Goal: Browse casually: Explore the website without a specific task or goal

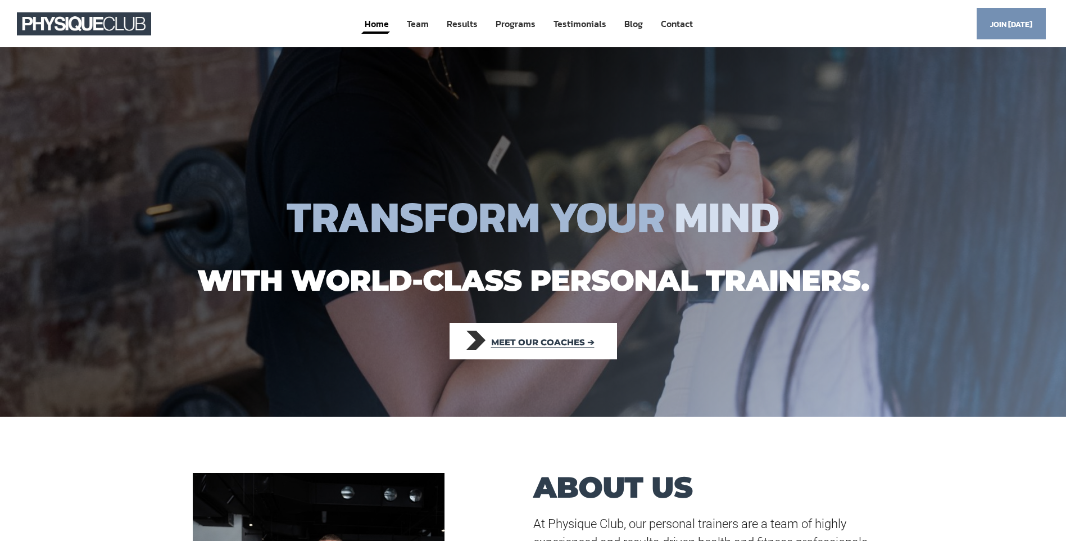
click at [529, 347] on span "Meet our coaches ➔" at bounding box center [542, 342] width 103 height 25
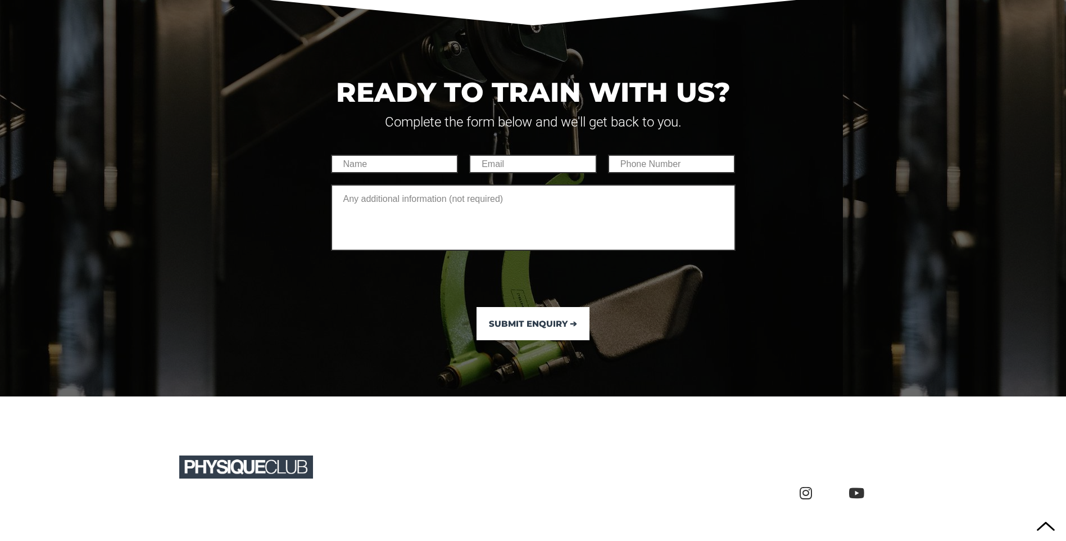
scroll to position [3945, 0]
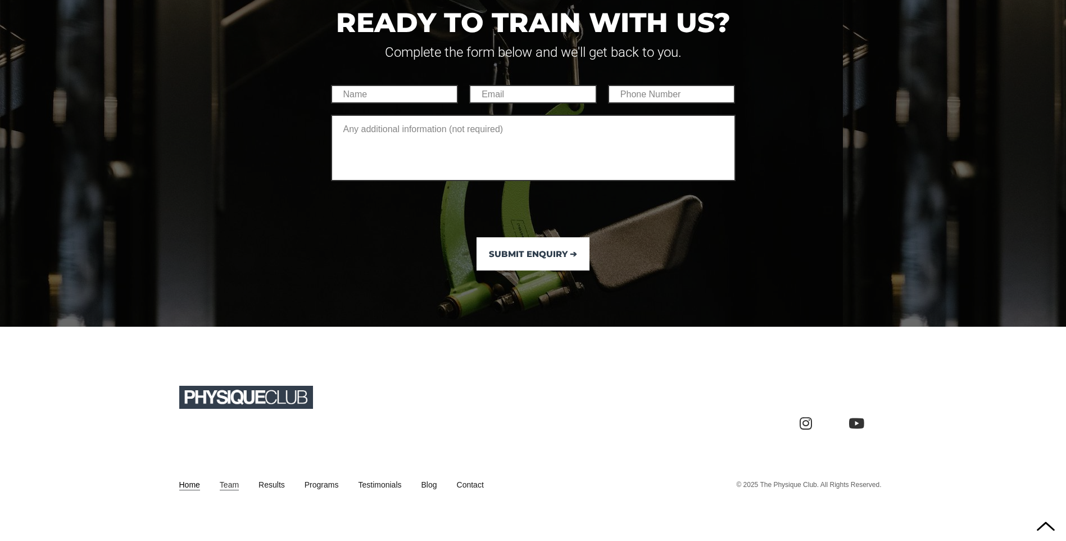
click at [188, 483] on link "Home" at bounding box center [189, 484] width 21 height 11
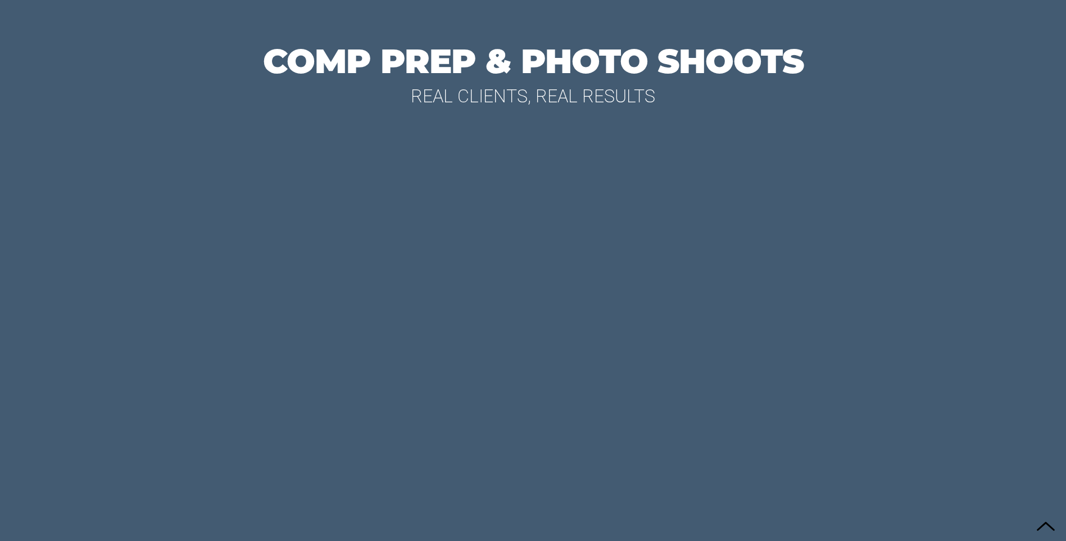
scroll to position [4947, 0]
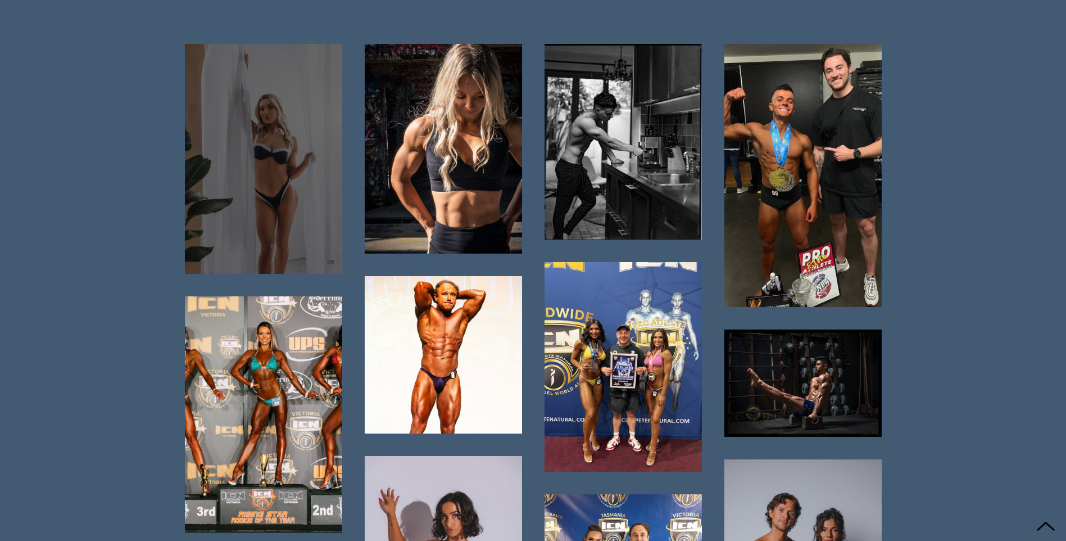
click at [301, 186] on div at bounding box center [263, 159] width 157 height 230
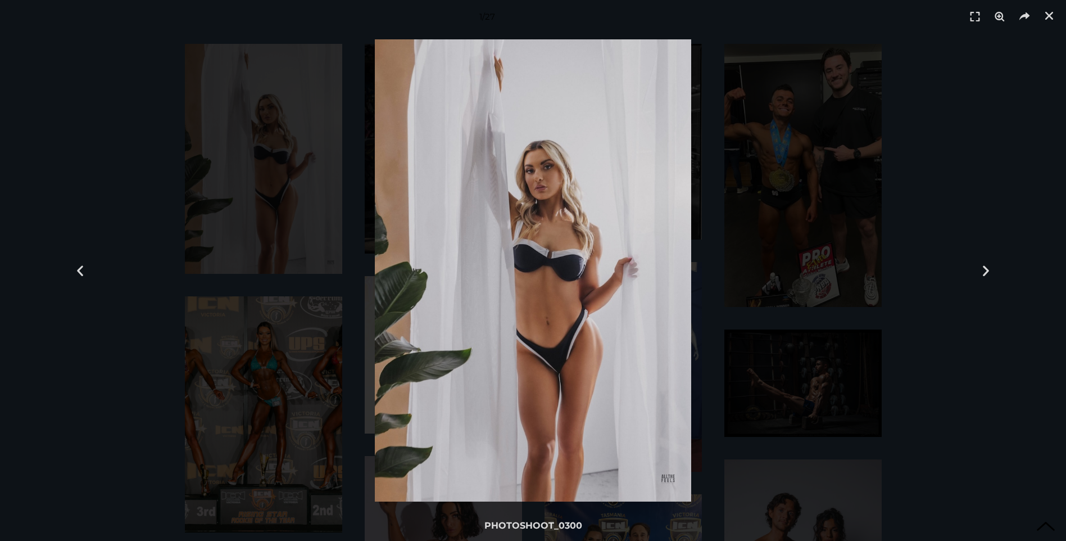
click at [302, 186] on div at bounding box center [533, 270] width 988 height 462
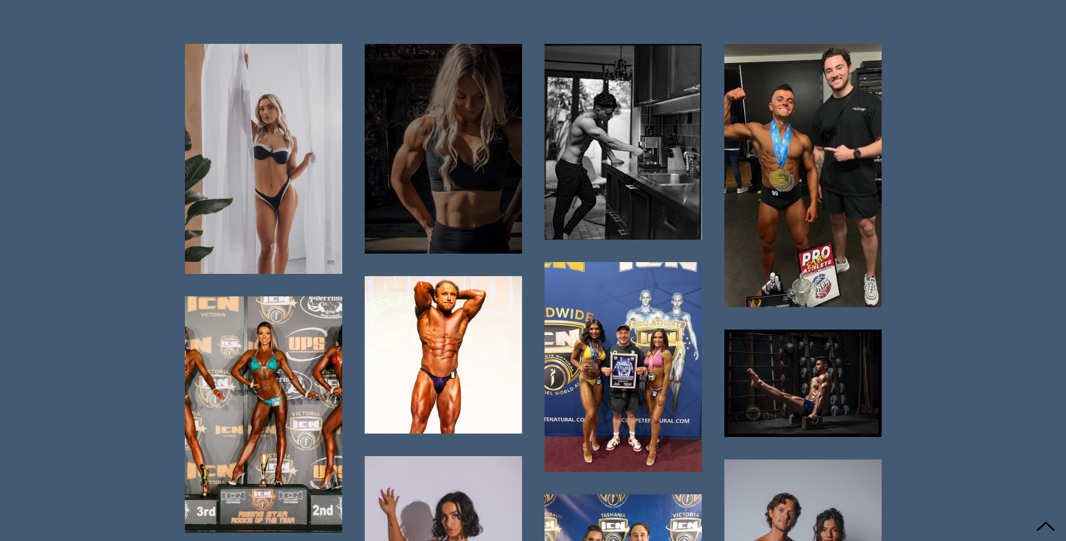
click at [428, 201] on div at bounding box center [443, 149] width 157 height 210
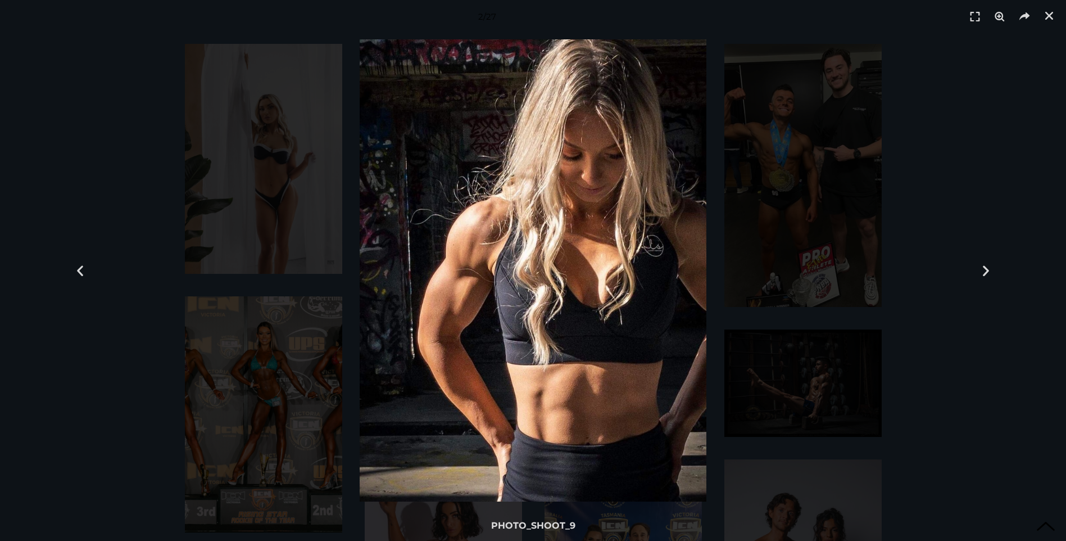
click at [428, 201] on img at bounding box center [533, 270] width 346 height 462
click at [471, 250] on img at bounding box center [533, 270] width 346 height 462
click at [991, 270] on icon "Next slide" at bounding box center [986, 271] width 14 height 14
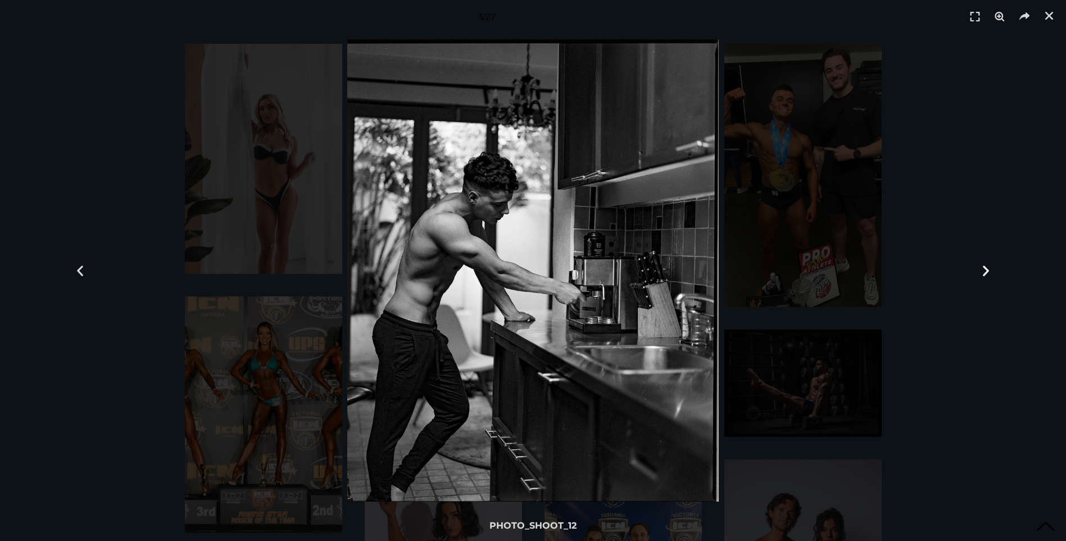
click at [990, 272] on icon "Next slide" at bounding box center [986, 271] width 14 height 14
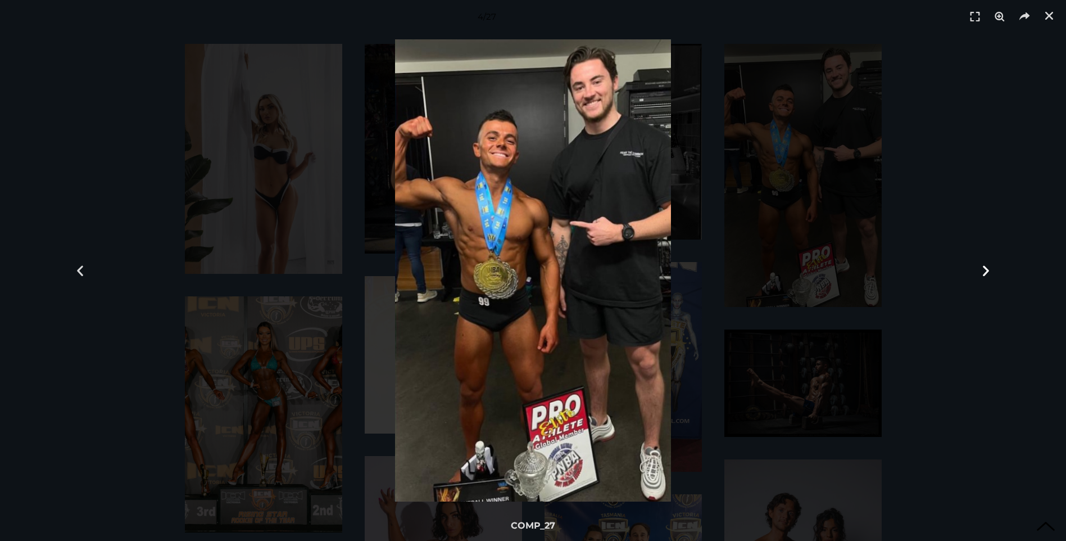
click at [990, 272] on icon "Next slide" at bounding box center [986, 271] width 14 height 14
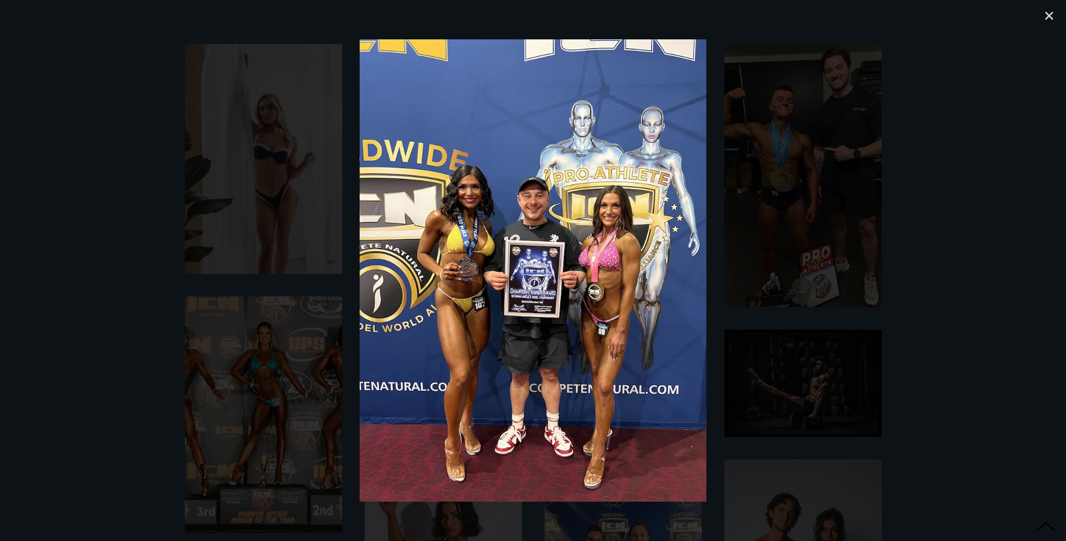
click at [990, 272] on icon "Next slide" at bounding box center [986, 271] width 14 height 14
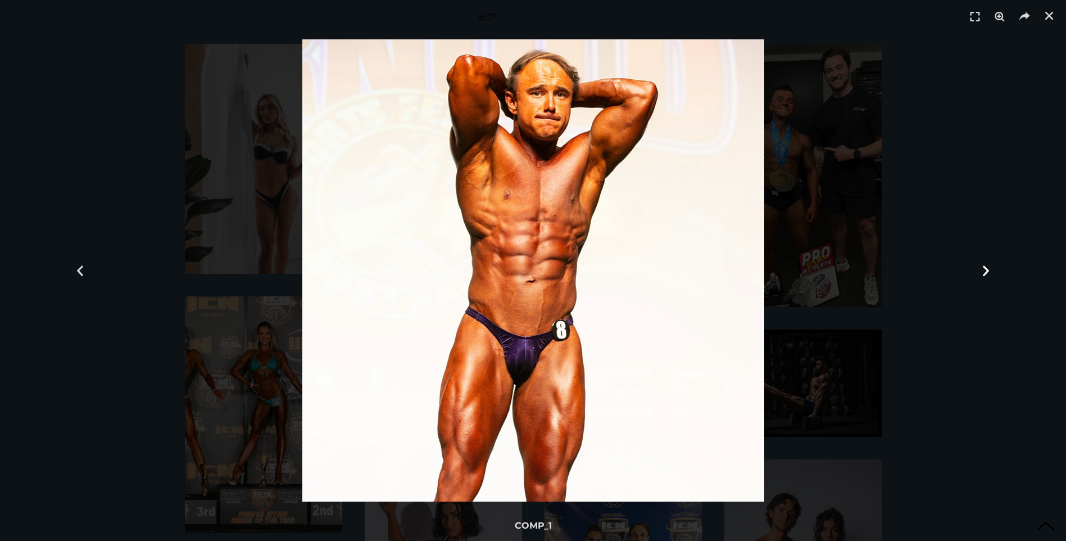
click at [990, 272] on icon "Next slide" at bounding box center [986, 271] width 14 height 14
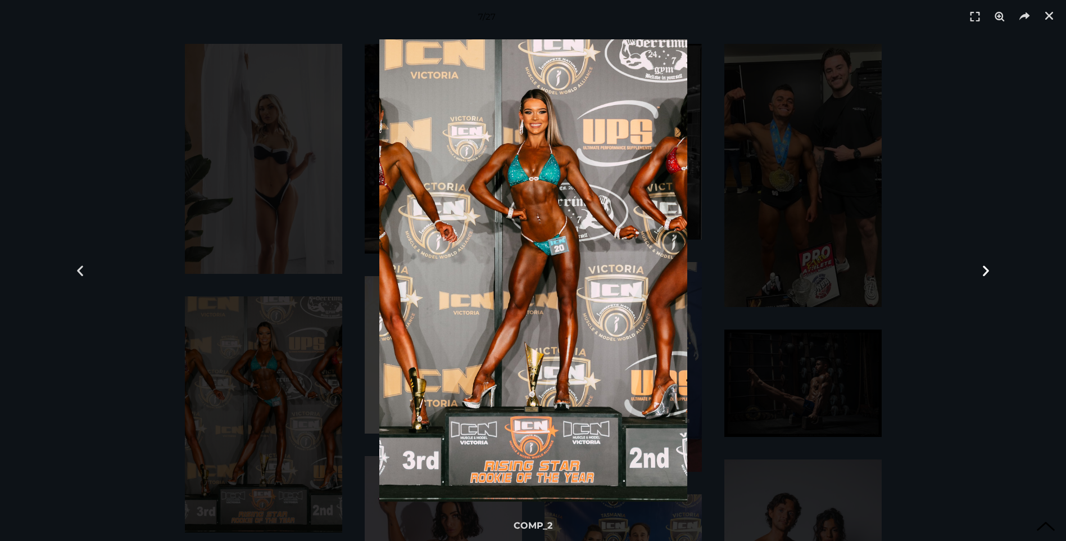
click at [990, 272] on icon "Next slide" at bounding box center [986, 271] width 14 height 14
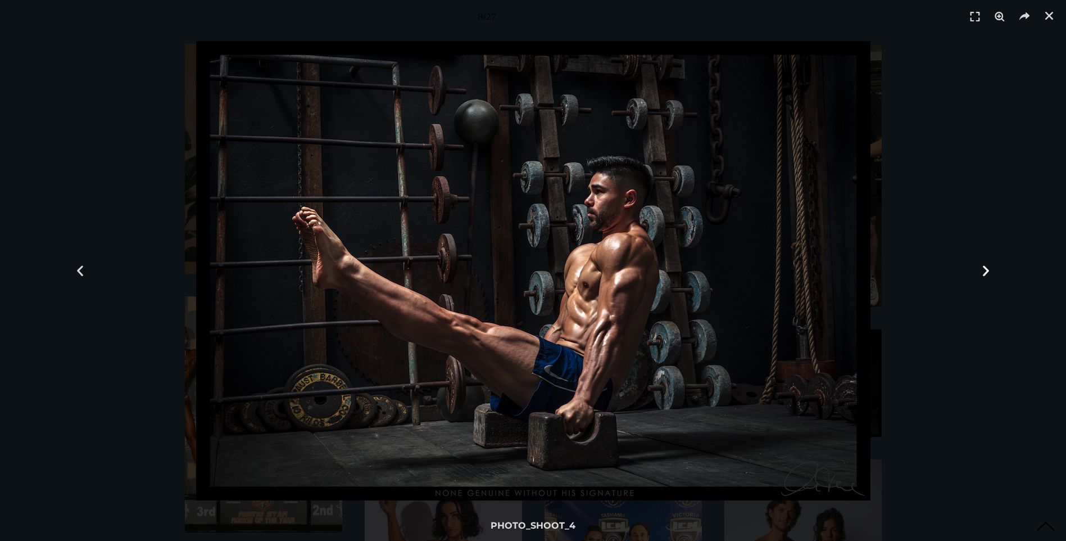
click at [990, 272] on icon "Next slide" at bounding box center [986, 271] width 14 height 14
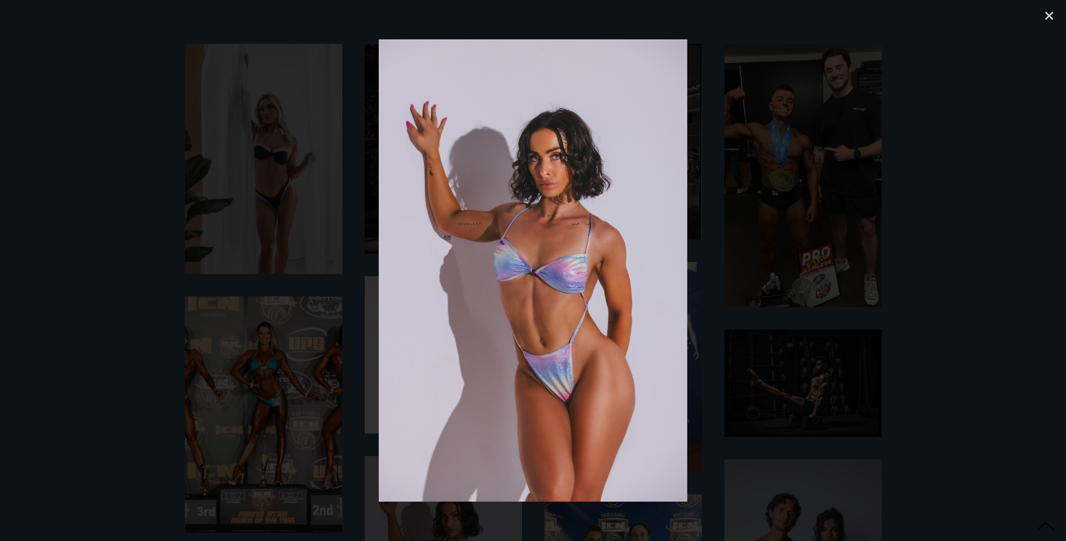
click at [990, 272] on icon "Next slide" at bounding box center [986, 271] width 14 height 14
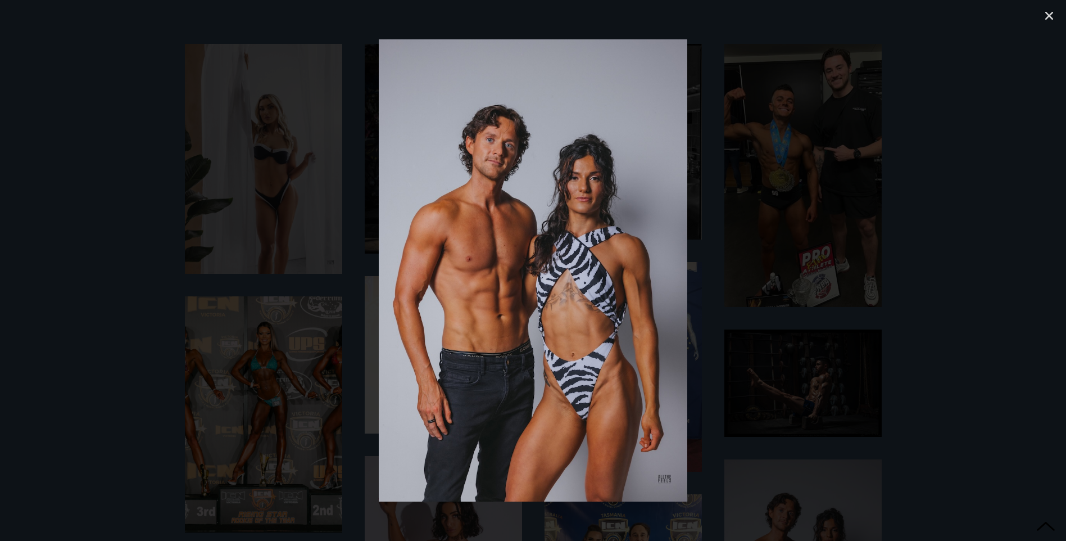
click at [990, 272] on icon "Next slide" at bounding box center [986, 271] width 14 height 14
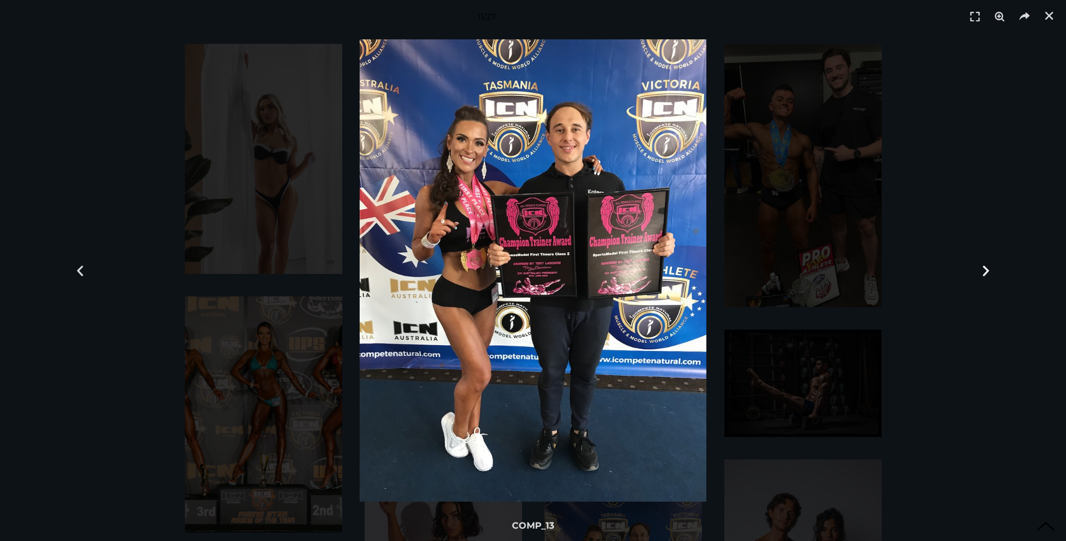
click at [989, 272] on icon "Next slide" at bounding box center [986, 271] width 14 height 14
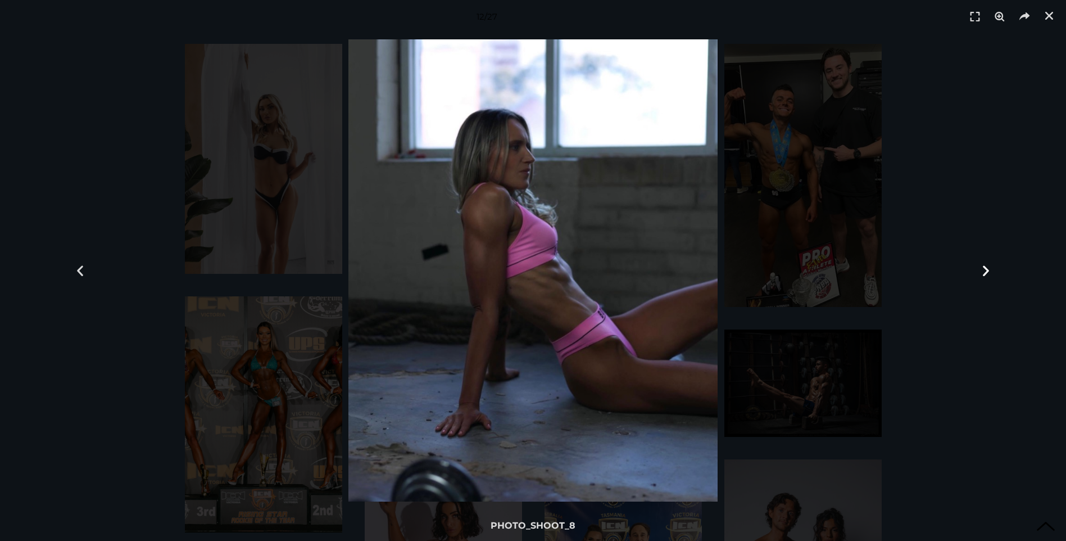
click at [989, 272] on icon "Next slide" at bounding box center [986, 271] width 14 height 14
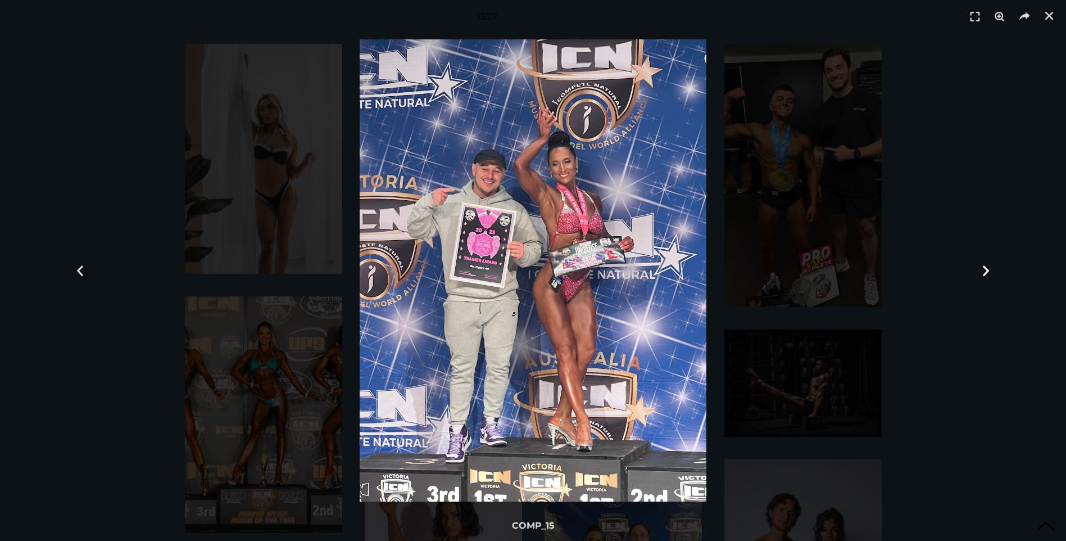
click at [989, 272] on icon "Next slide" at bounding box center [986, 271] width 14 height 14
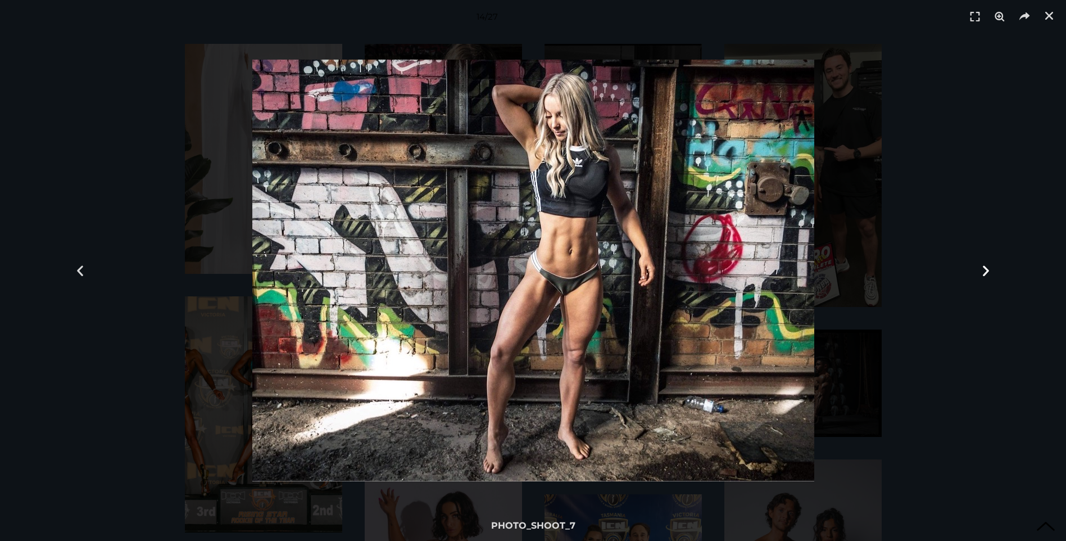
click at [989, 272] on icon "Next slide" at bounding box center [986, 271] width 14 height 14
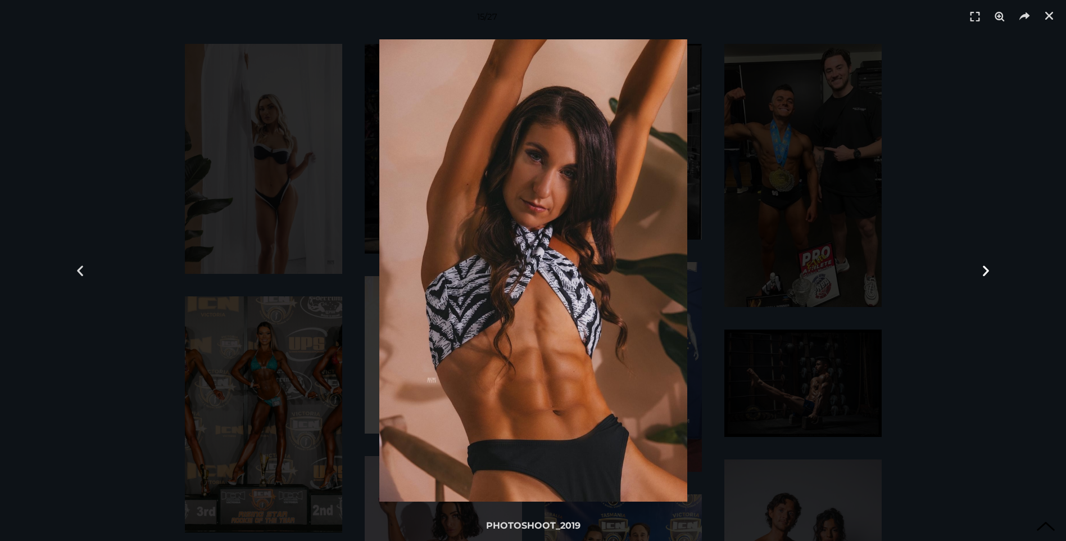
click at [989, 272] on icon "Next slide" at bounding box center [986, 271] width 14 height 14
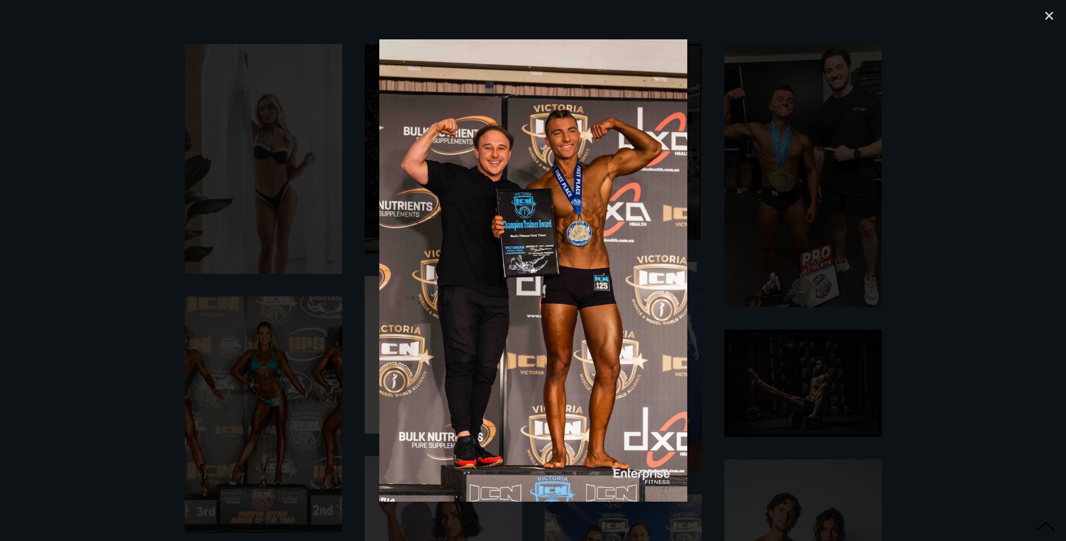
click at [989, 272] on icon "Next slide" at bounding box center [986, 271] width 14 height 14
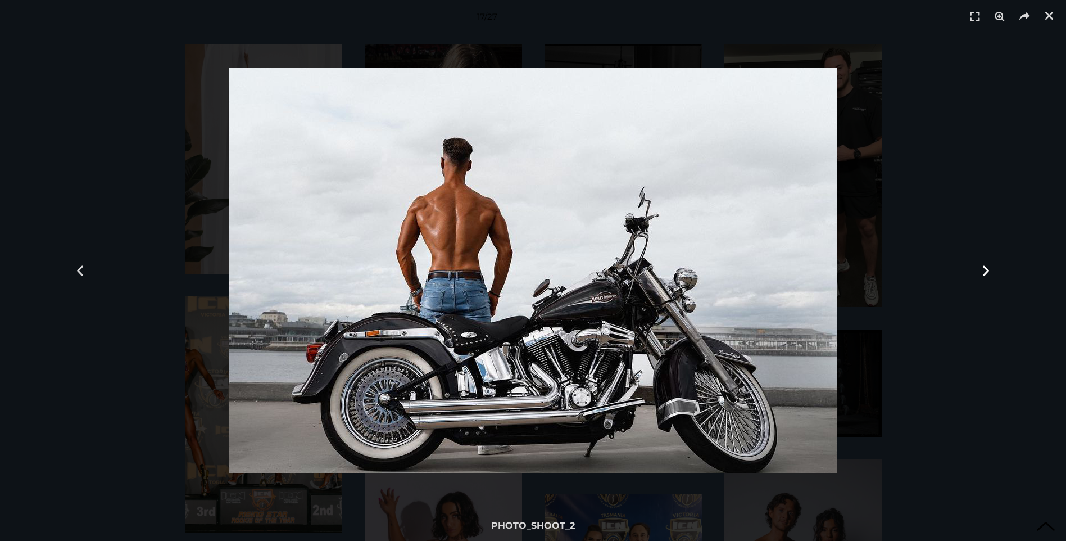
click at [989, 272] on icon "Next slide" at bounding box center [986, 271] width 14 height 14
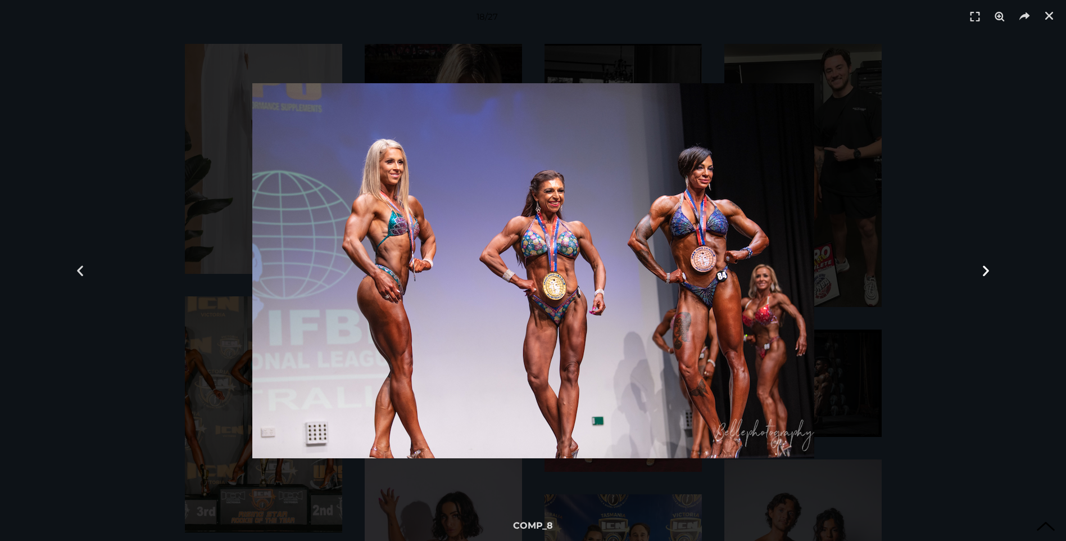
click at [989, 272] on icon "Next slide" at bounding box center [986, 271] width 14 height 14
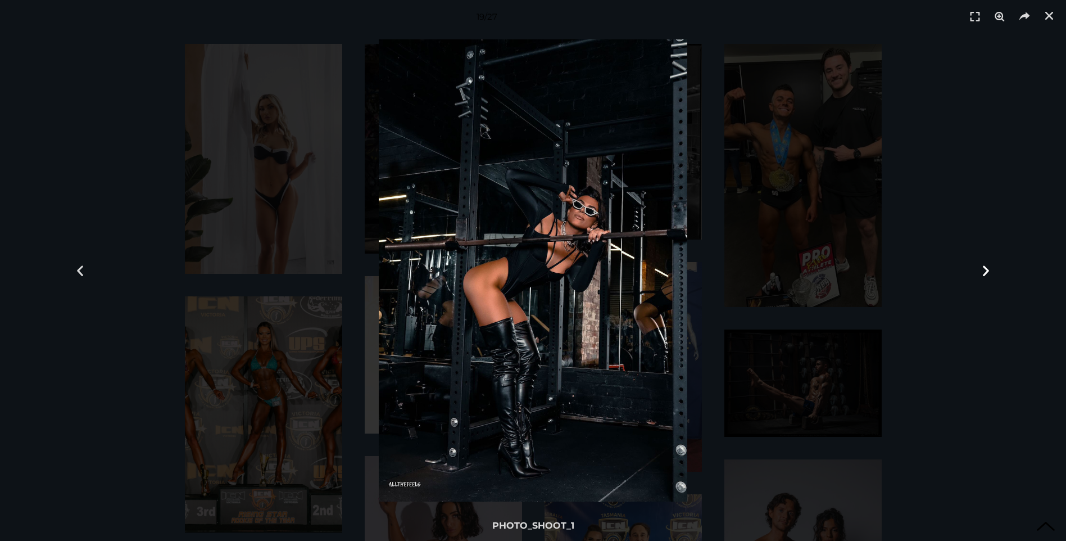
click at [989, 272] on icon "Next slide" at bounding box center [986, 271] width 14 height 14
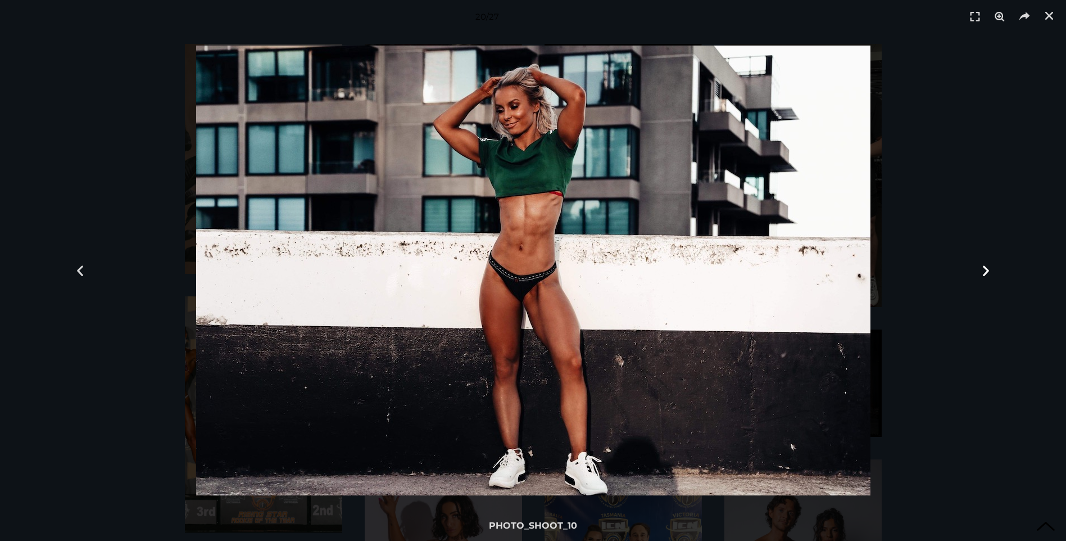
click at [989, 272] on icon "Next slide" at bounding box center [986, 271] width 14 height 14
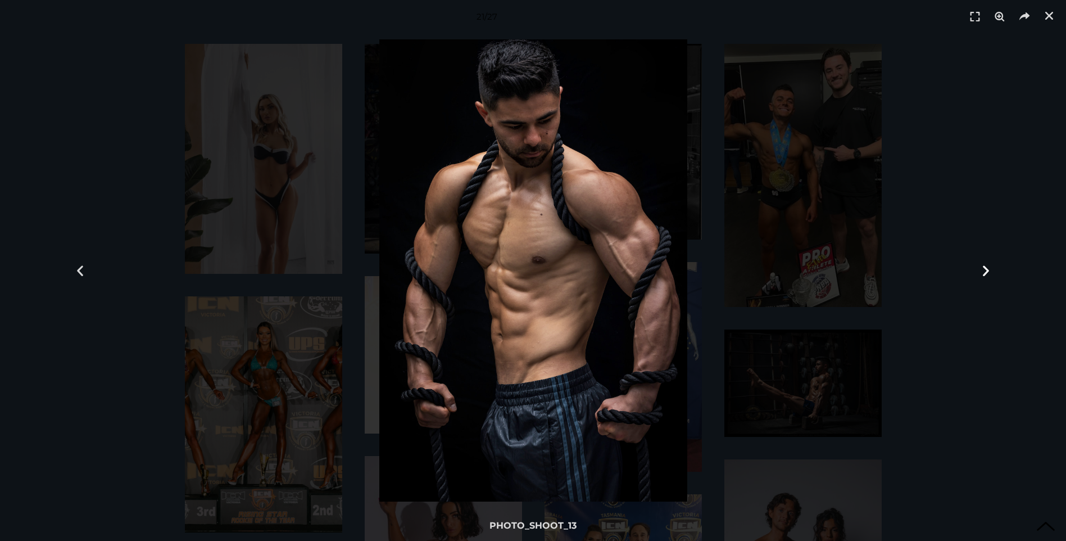
click at [989, 272] on icon "Next slide" at bounding box center [986, 271] width 14 height 14
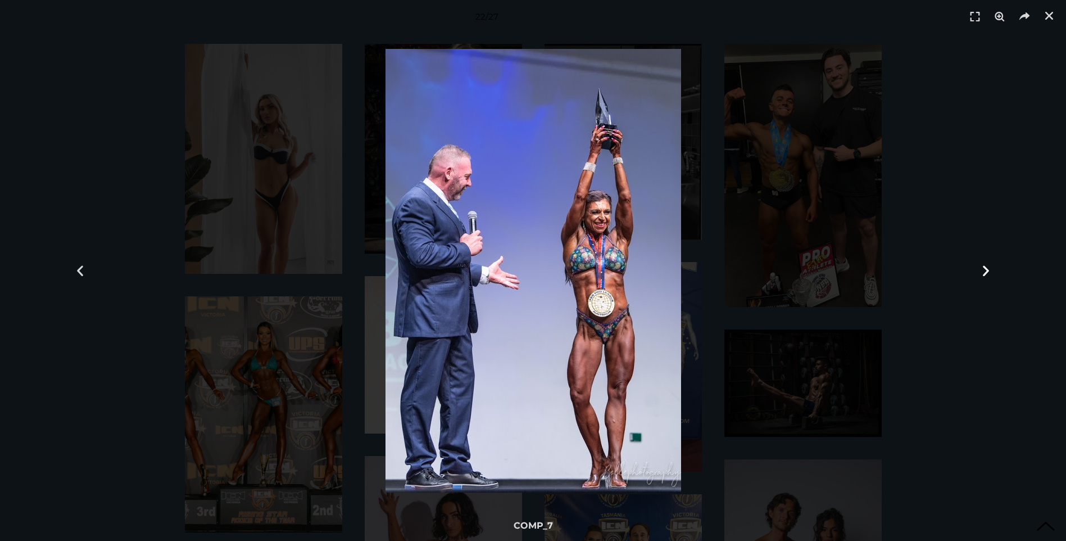
click at [989, 272] on icon "Next slide" at bounding box center [986, 271] width 14 height 14
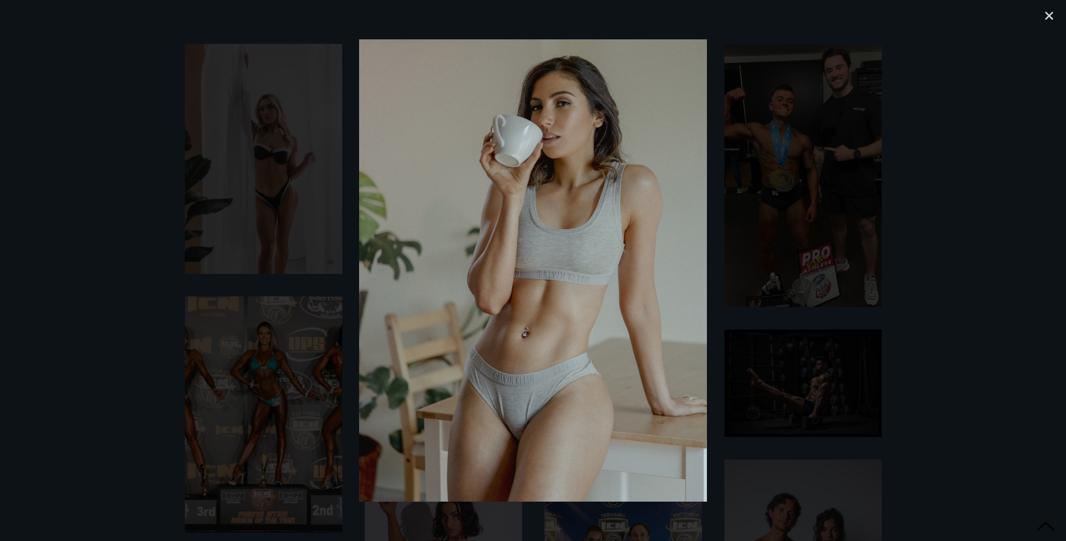
click at [989, 272] on icon "Next slide" at bounding box center [986, 271] width 14 height 14
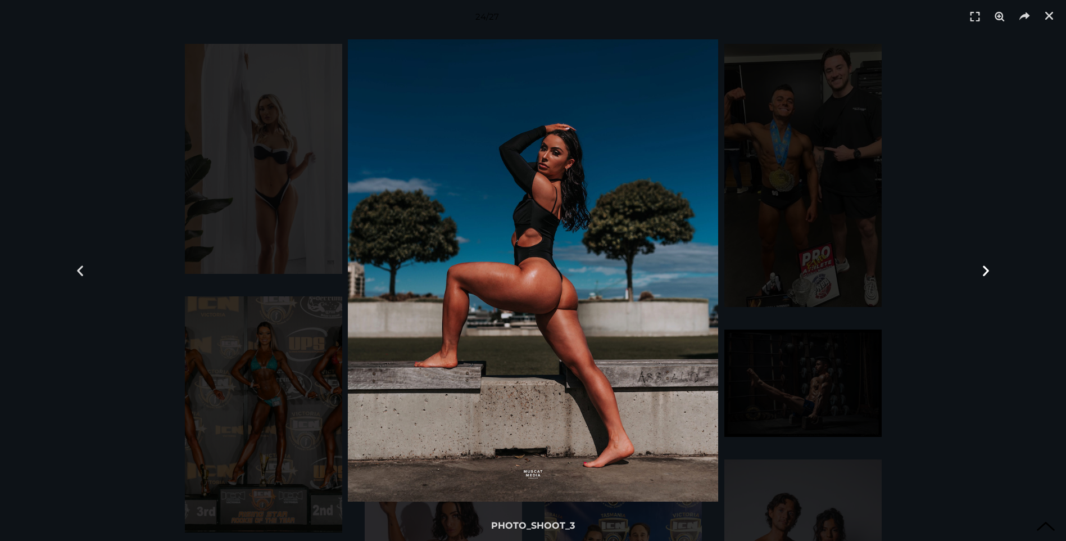
click at [989, 272] on icon "Next slide" at bounding box center [986, 271] width 14 height 14
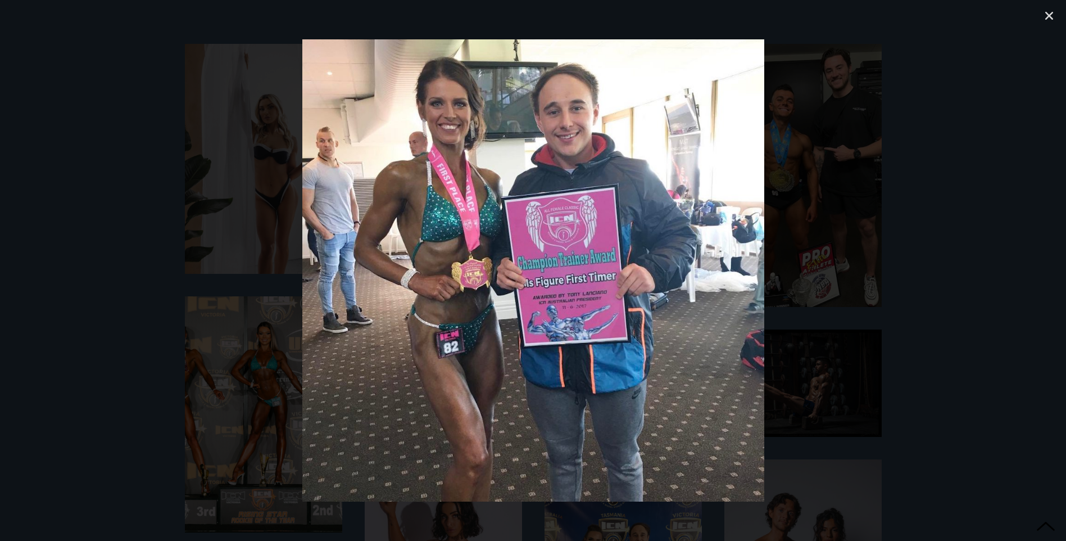
click at [989, 272] on icon "Next slide" at bounding box center [986, 271] width 14 height 14
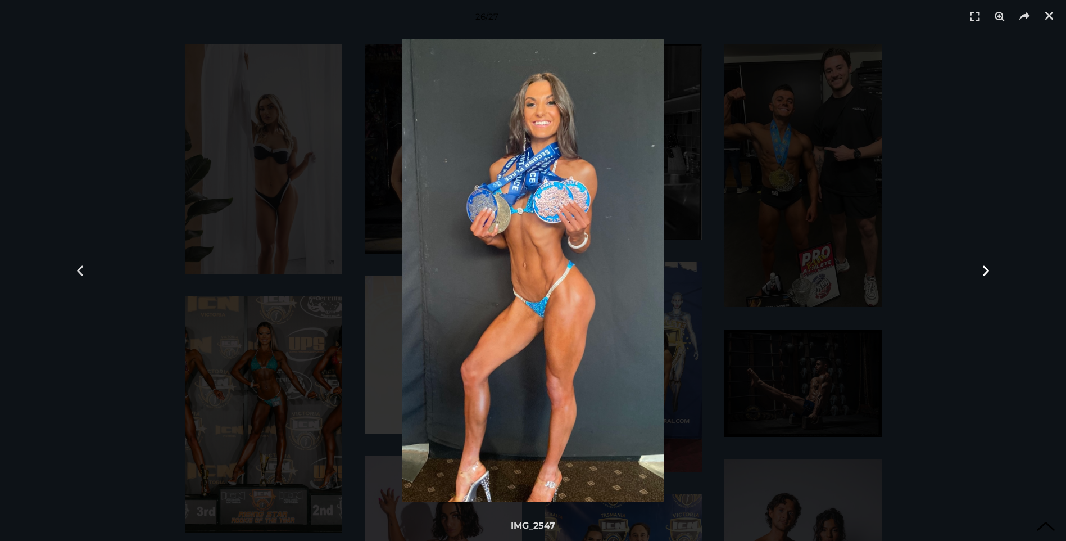
click at [989, 272] on icon "Next slide" at bounding box center [986, 271] width 14 height 14
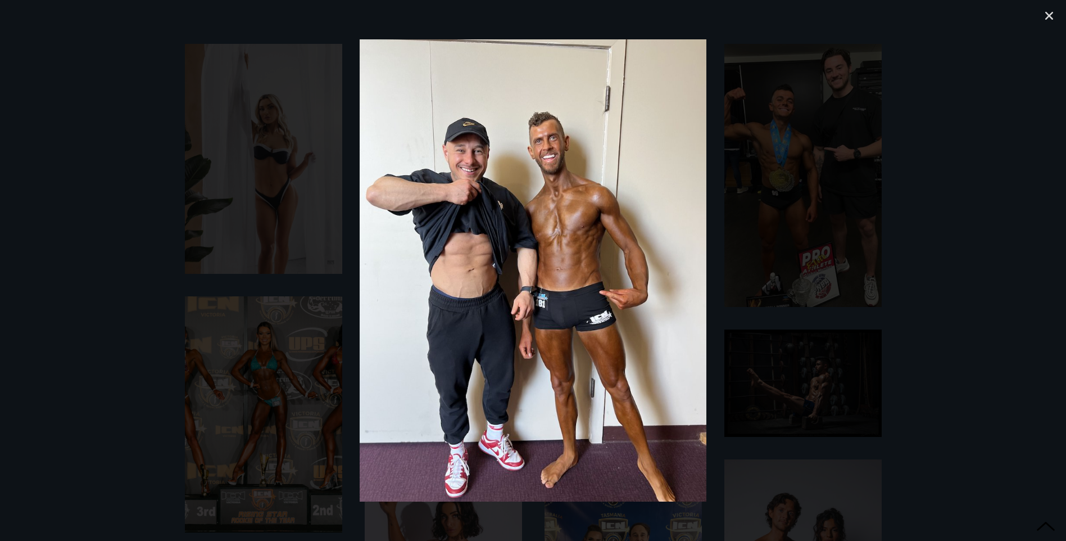
click at [989, 272] on icon "Next slide" at bounding box center [986, 271] width 14 height 14
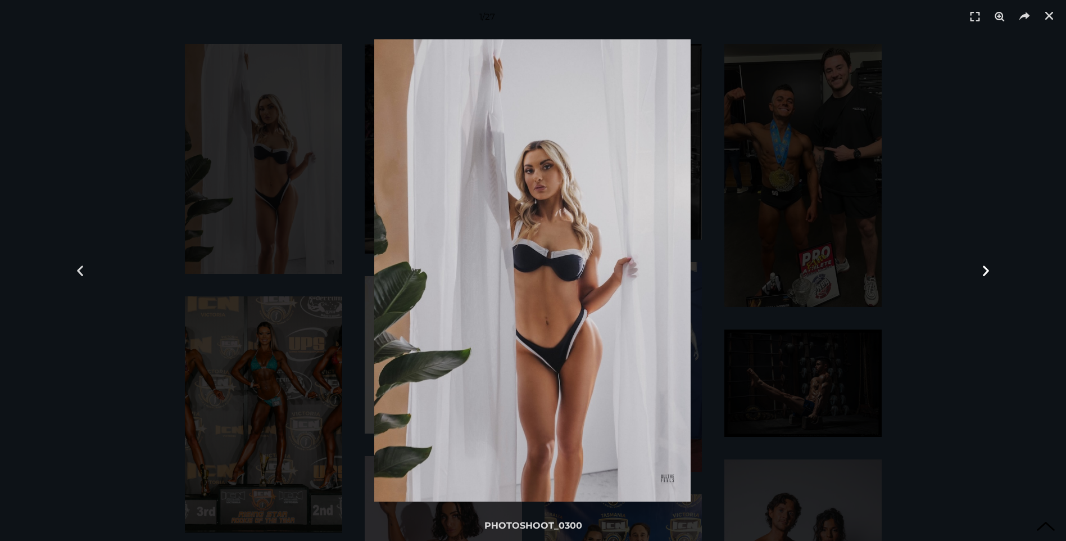
click at [988, 272] on icon "Next slide" at bounding box center [986, 271] width 14 height 14
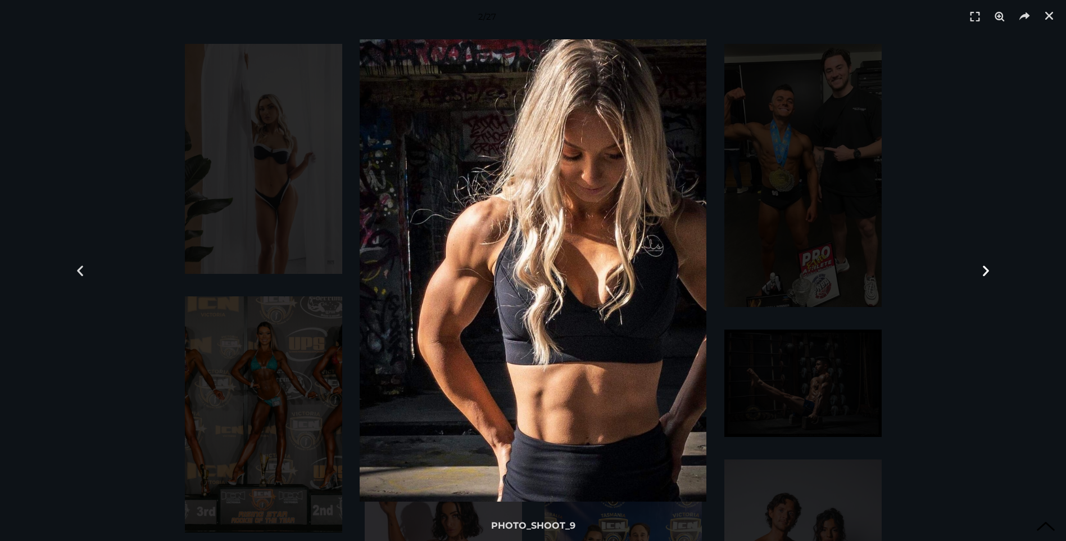
click at [988, 272] on icon "Next slide" at bounding box center [986, 271] width 14 height 14
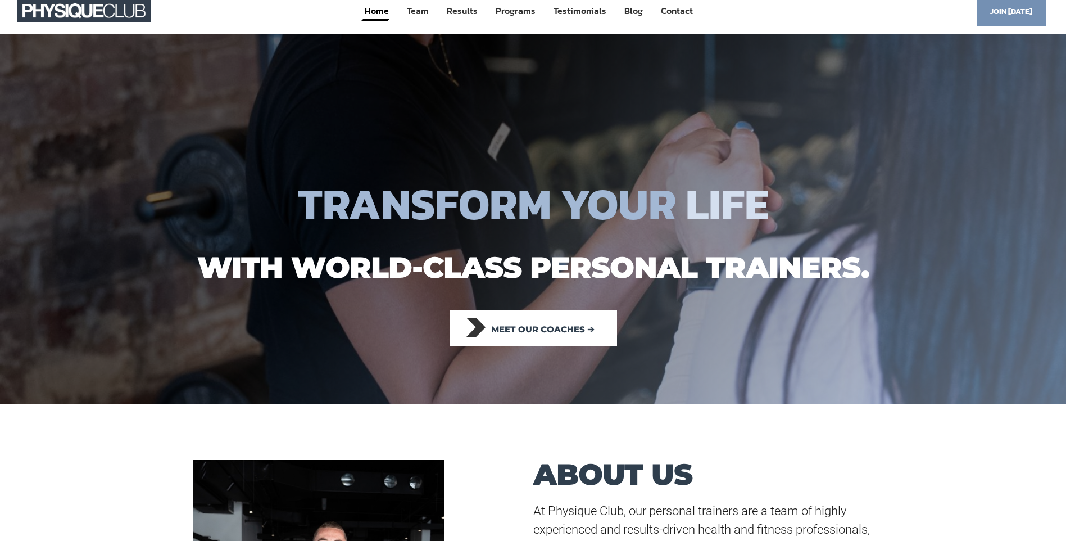
scroll to position [0, 0]
